Goal: Information Seeking & Learning: Learn about a topic

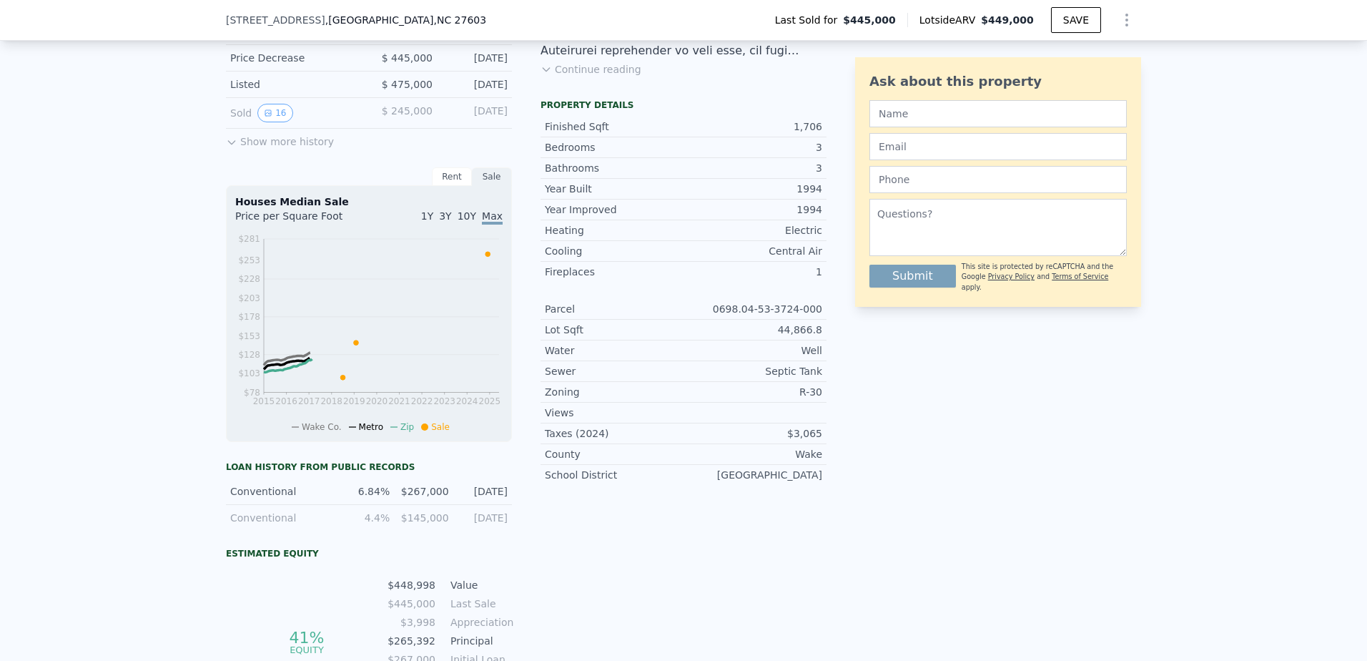
scroll to position [591, 0]
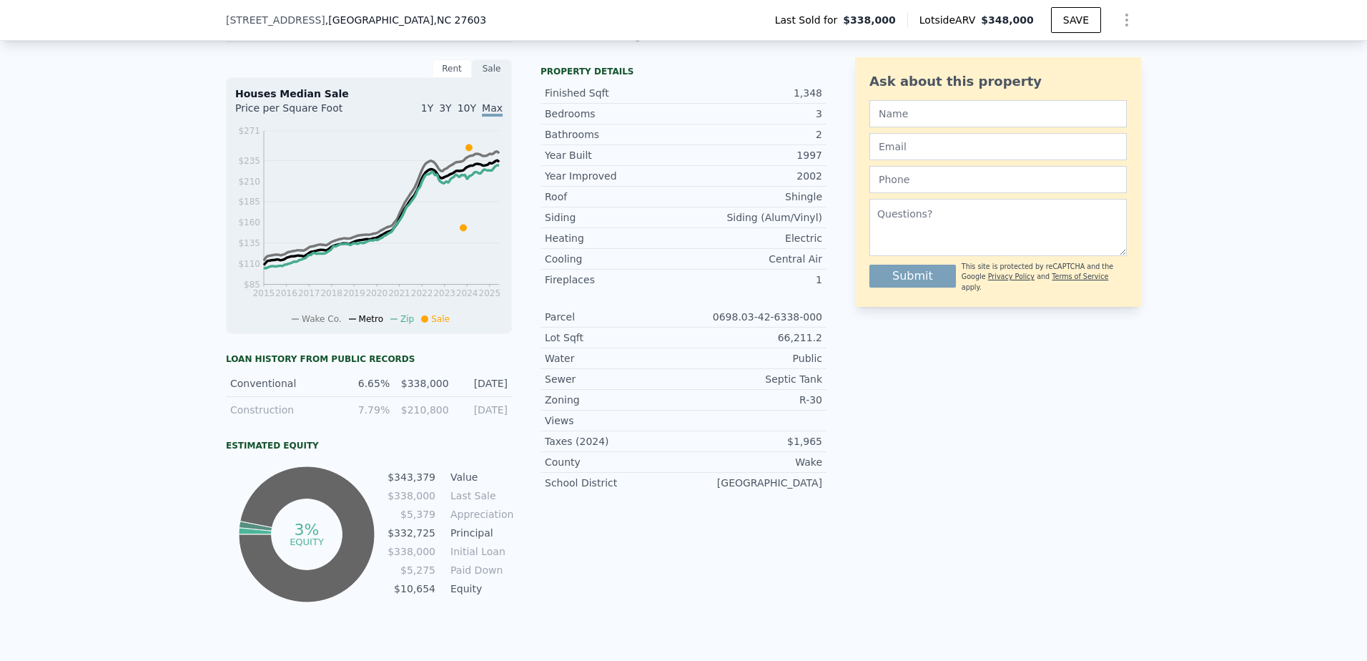
scroll to position [114, 0]
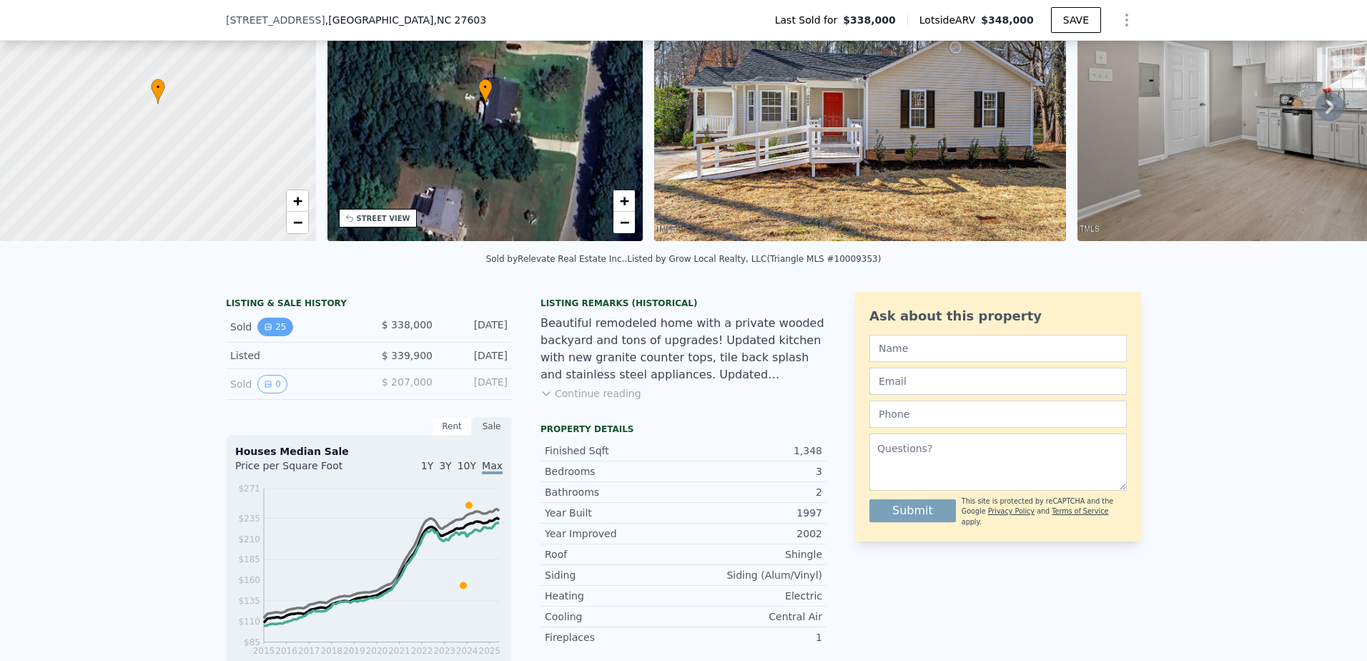
click at [260, 332] on button "25" at bounding box center [274, 326] width 35 height 19
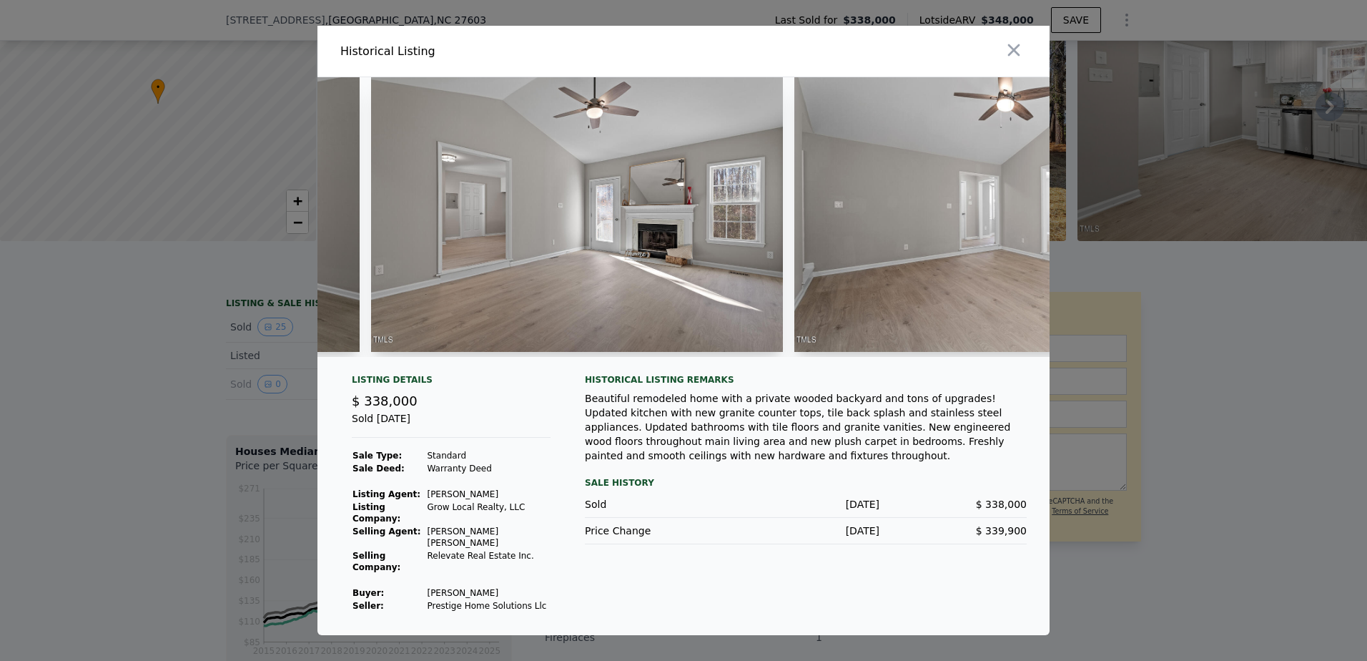
scroll to position [0, 4200]
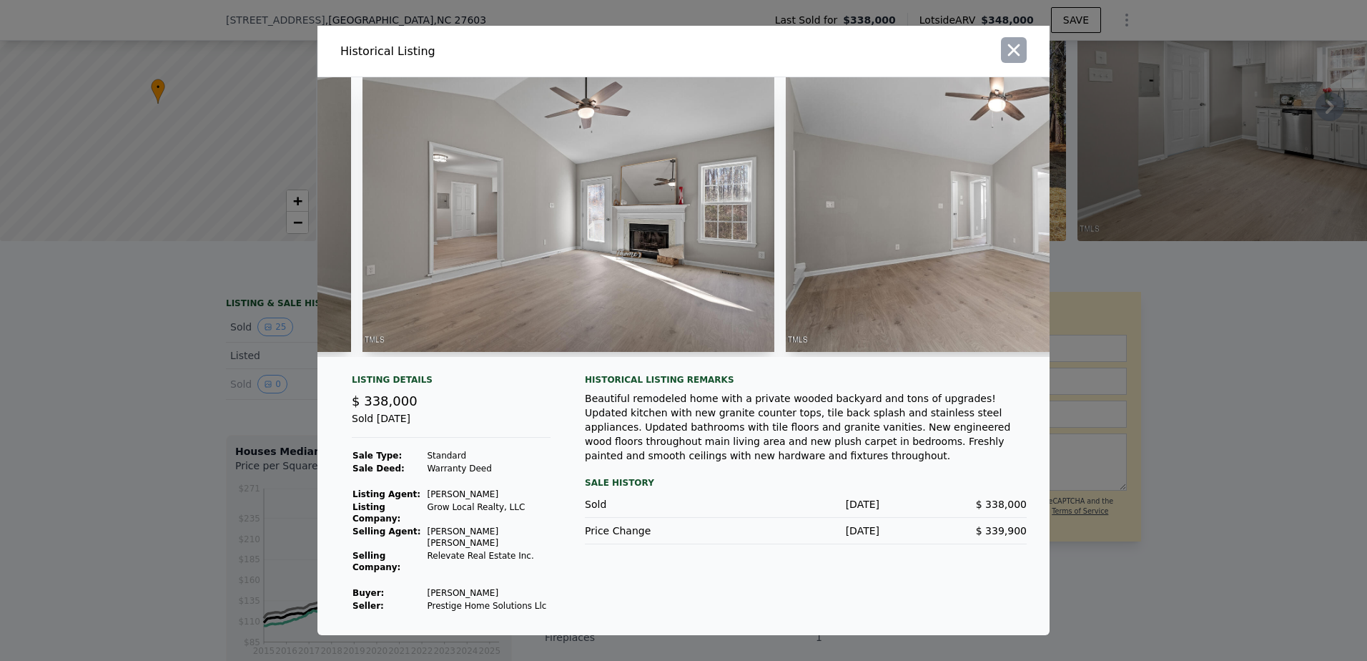
click at [1013, 56] on icon "button" at bounding box center [1014, 50] width 12 height 12
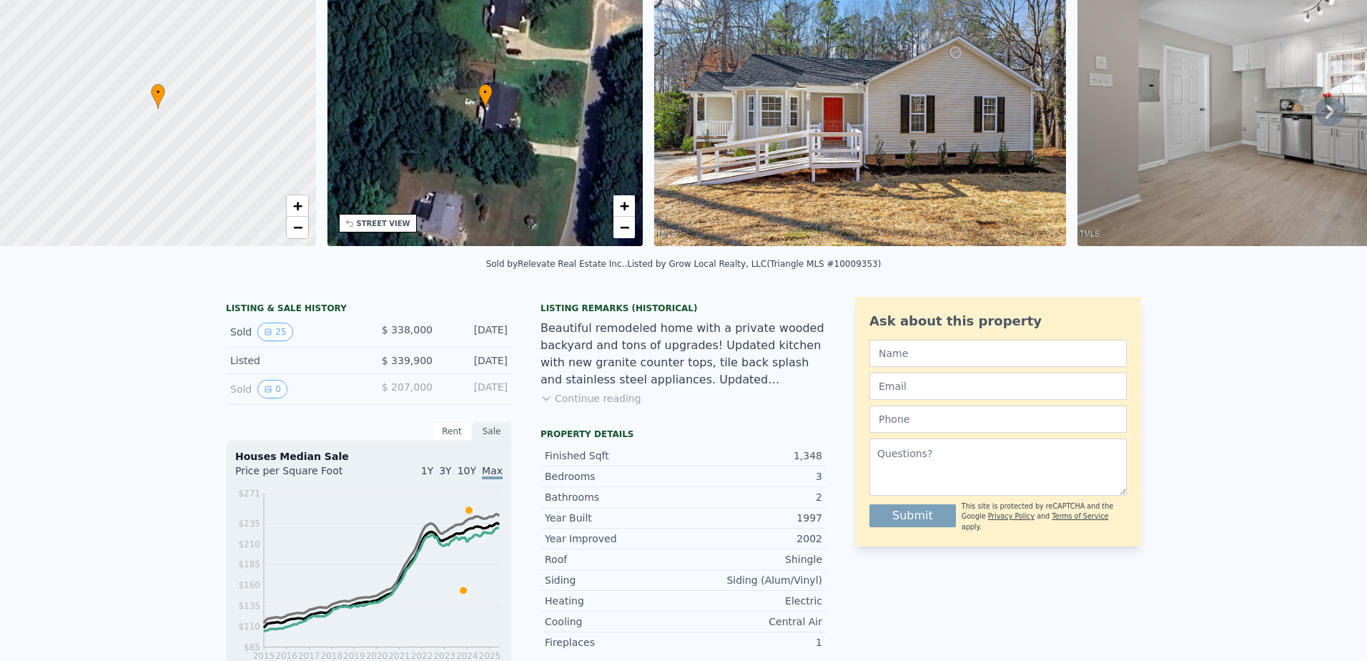
scroll to position [0, 0]
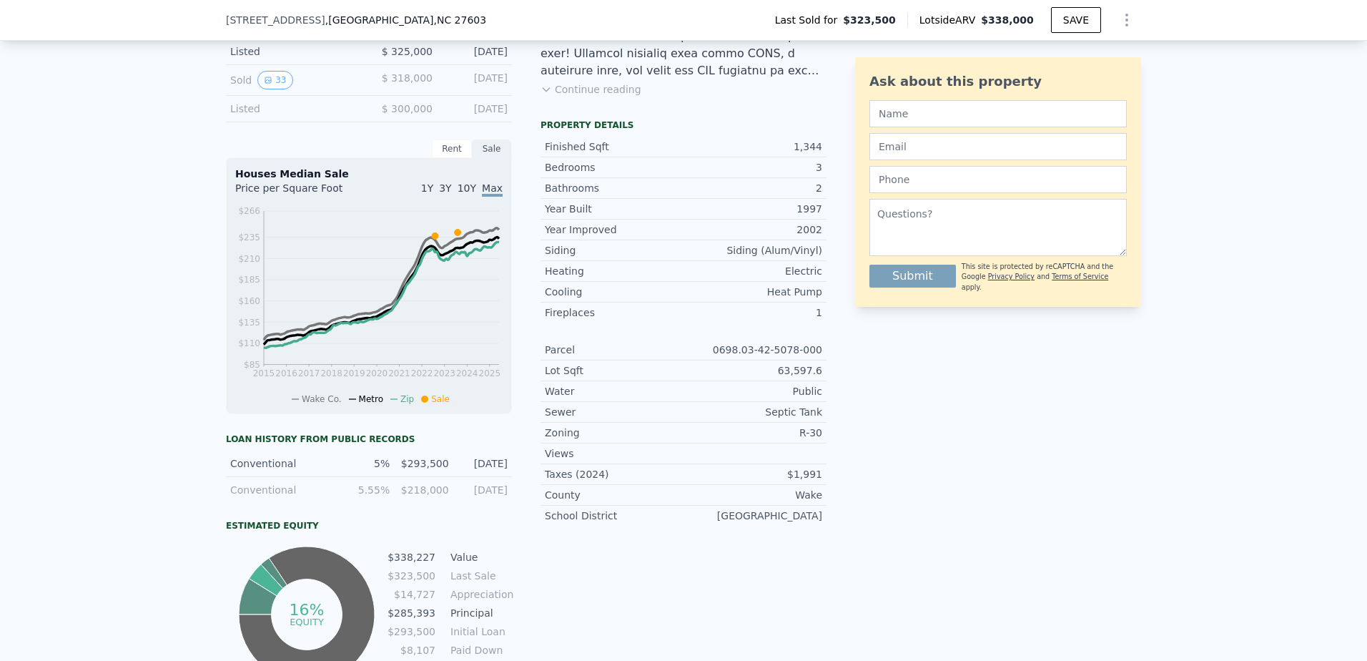
scroll to position [472, 0]
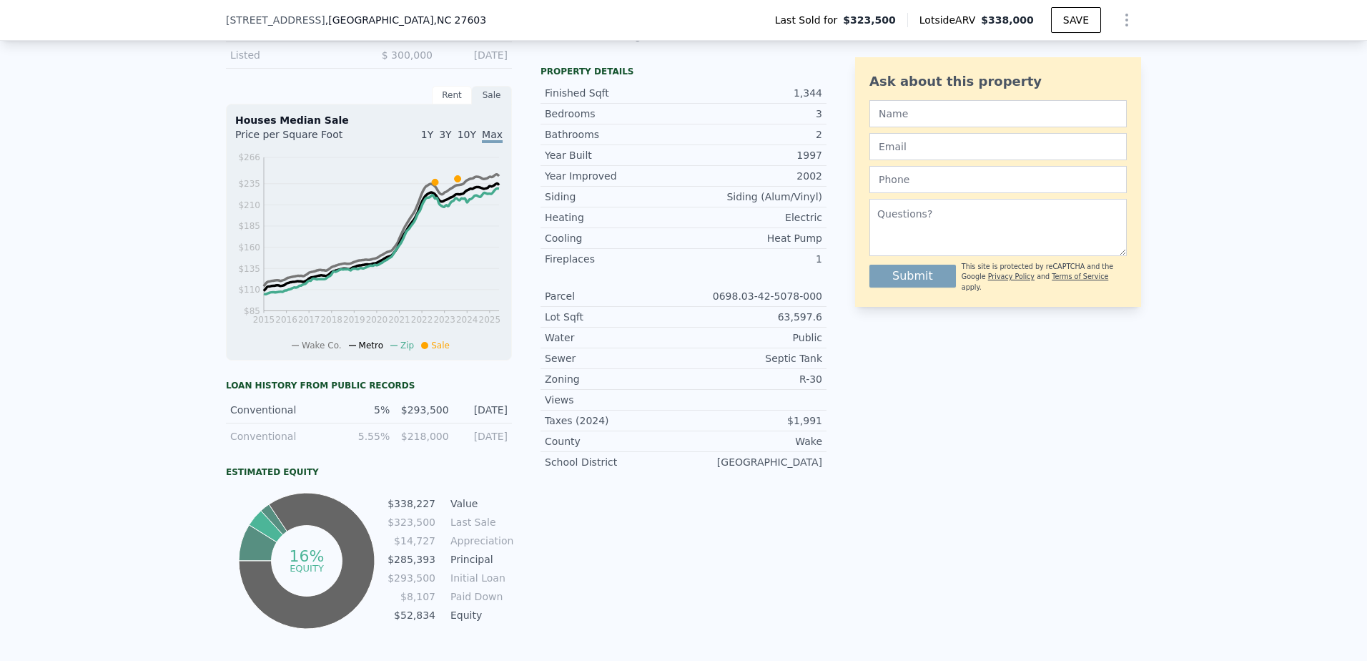
drag, startPoint x: 732, startPoint y: 438, endPoint x: 883, endPoint y: 524, distance: 173.5
click at [883, 524] on div "Ask about this property Submit This site is protected by reCAPTCHA and the Goog…" at bounding box center [998, 283] width 286 height 698
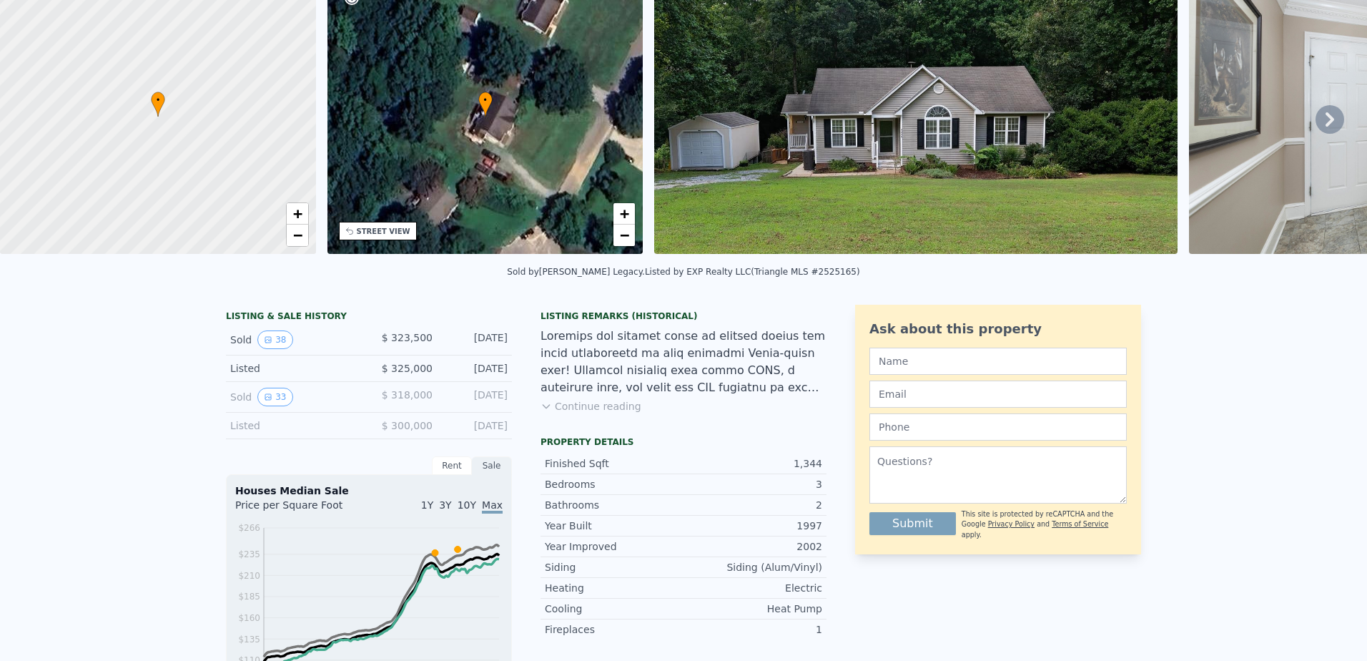
scroll to position [0, 0]
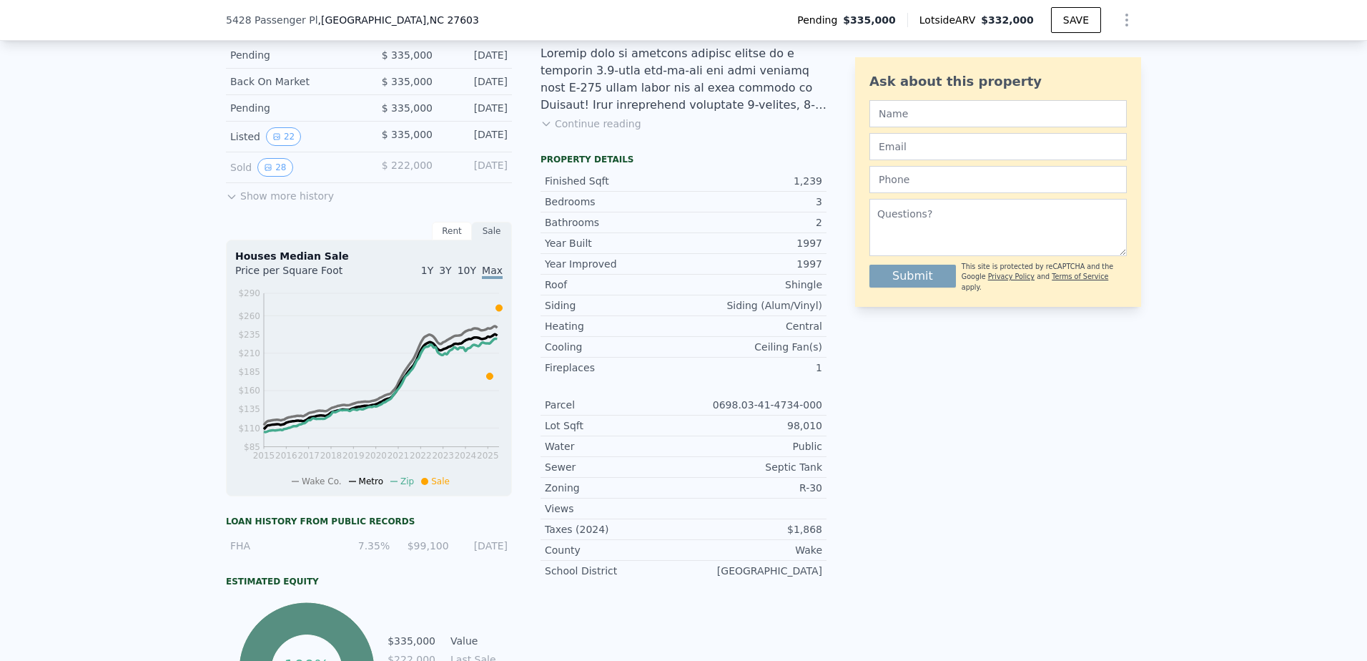
scroll to position [357, 0]
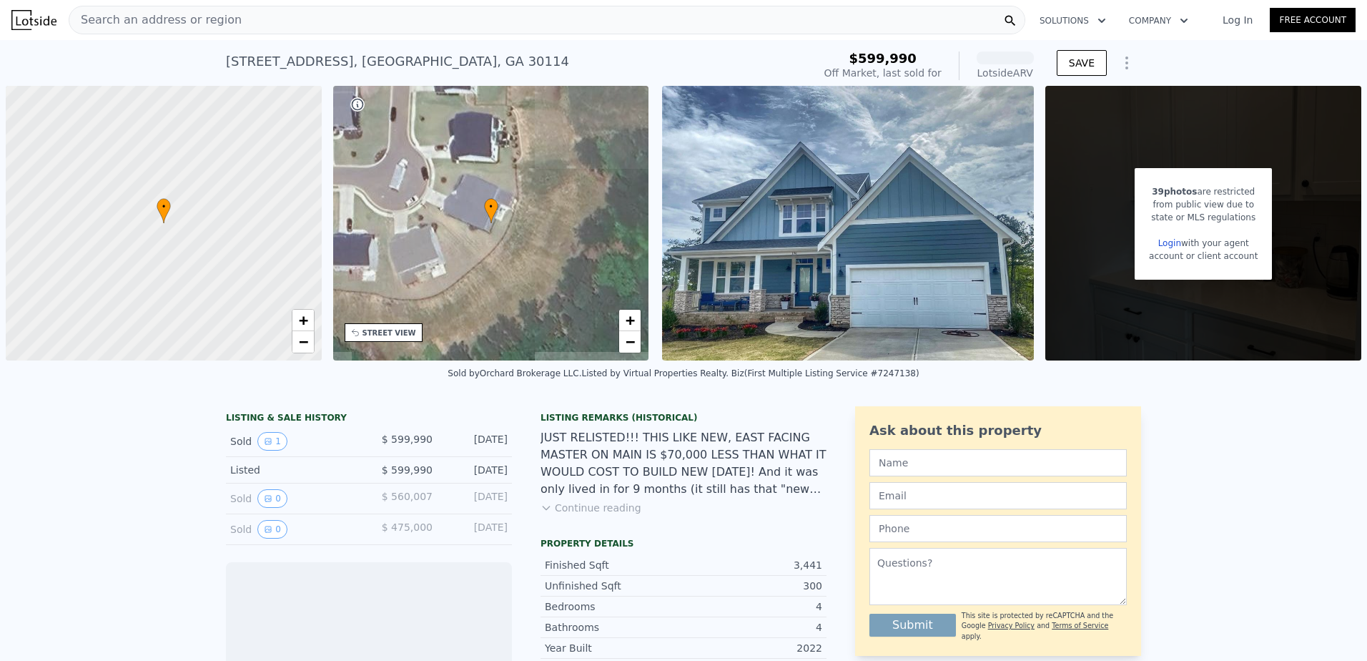
scroll to position [0, 6]
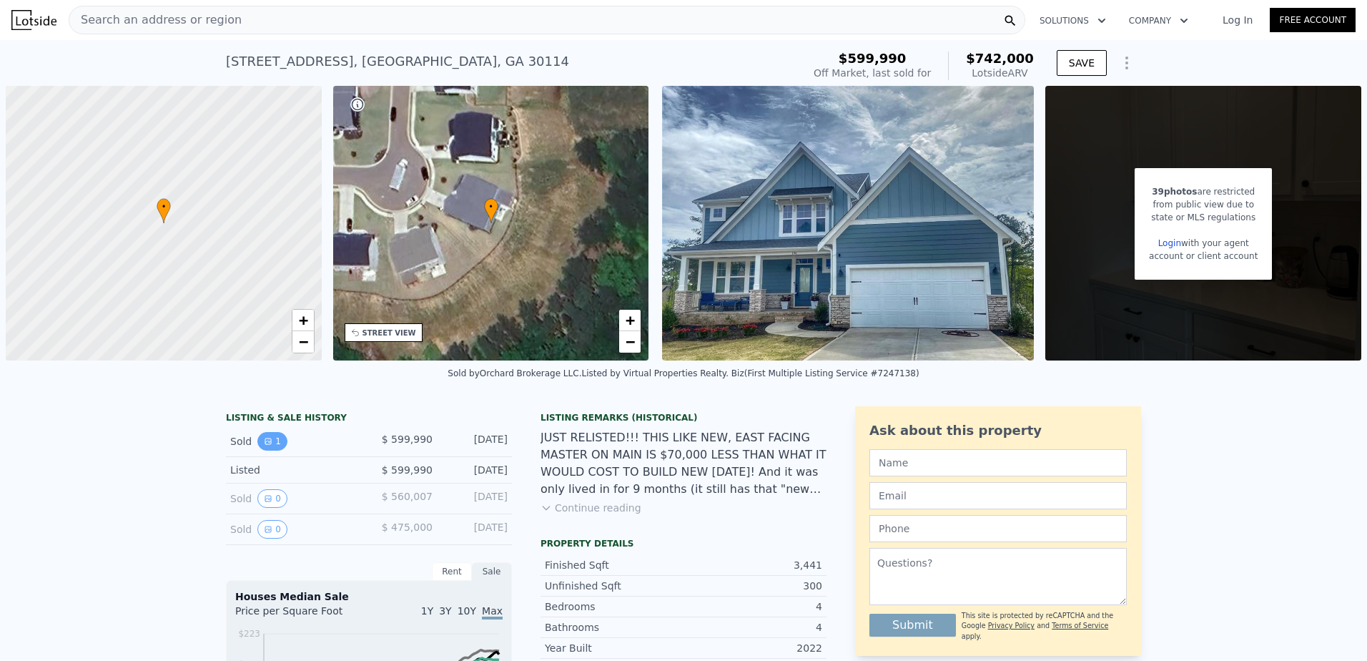
click at [271, 450] on button "1" at bounding box center [272, 441] width 30 height 19
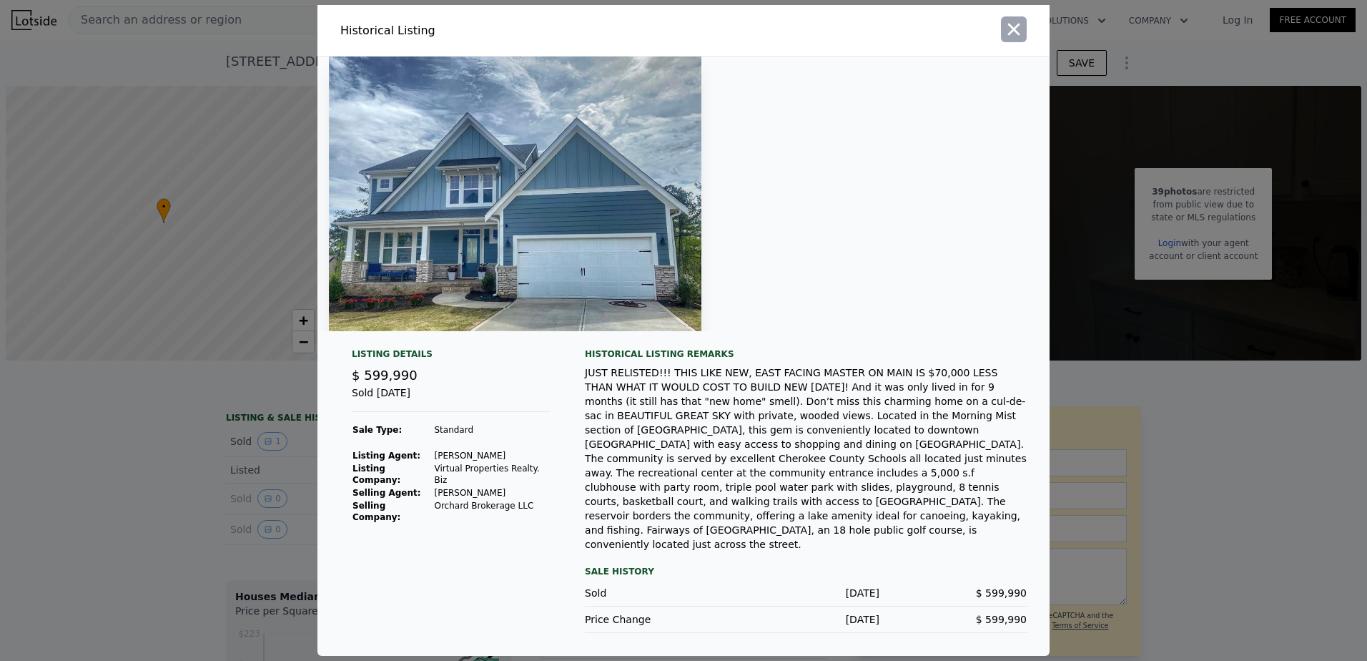
click at [1011, 39] on icon "button" at bounding box center [1014, 29] width 20 height 20
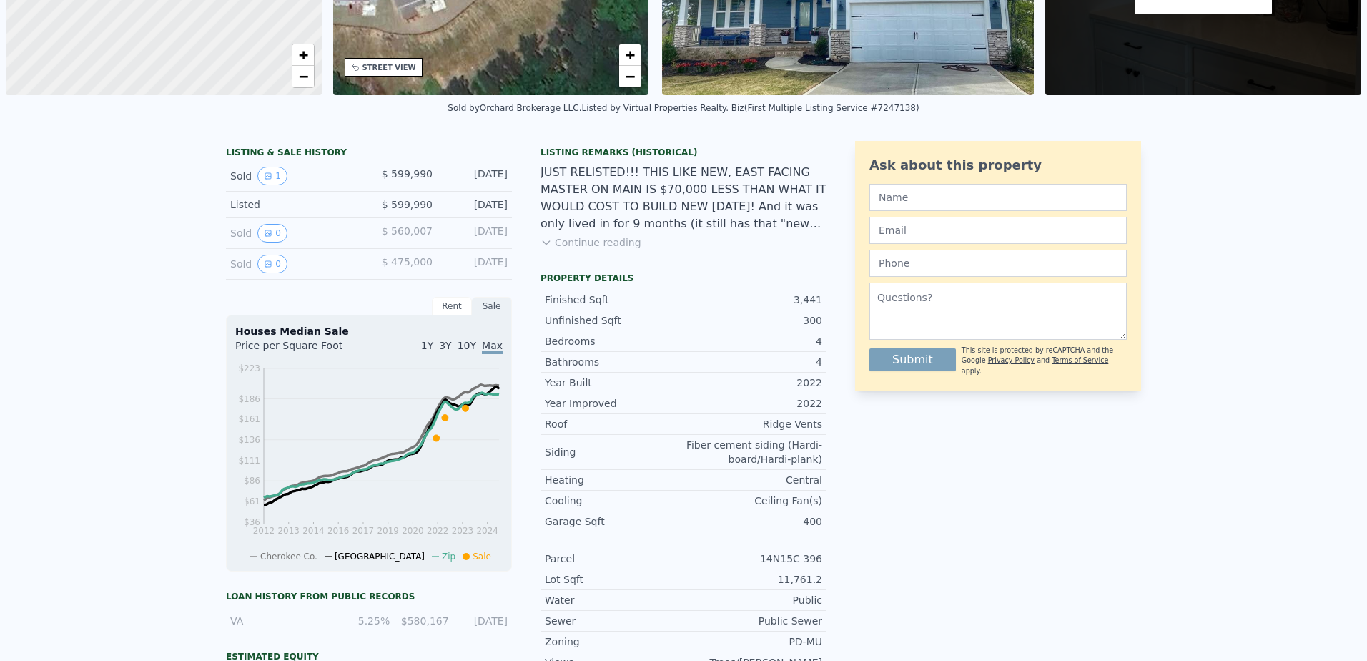
scroll to position [0, 0]
